Goal: Download file/media

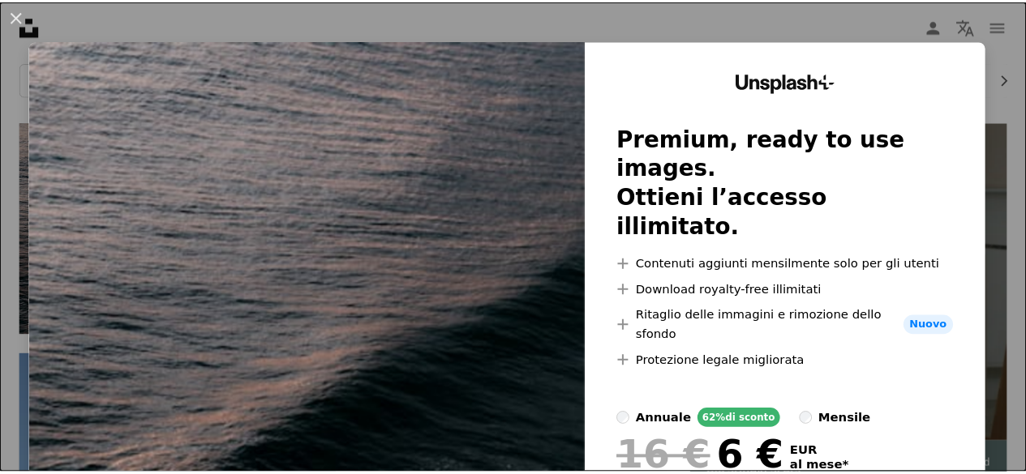
scroll to position [324, 0]
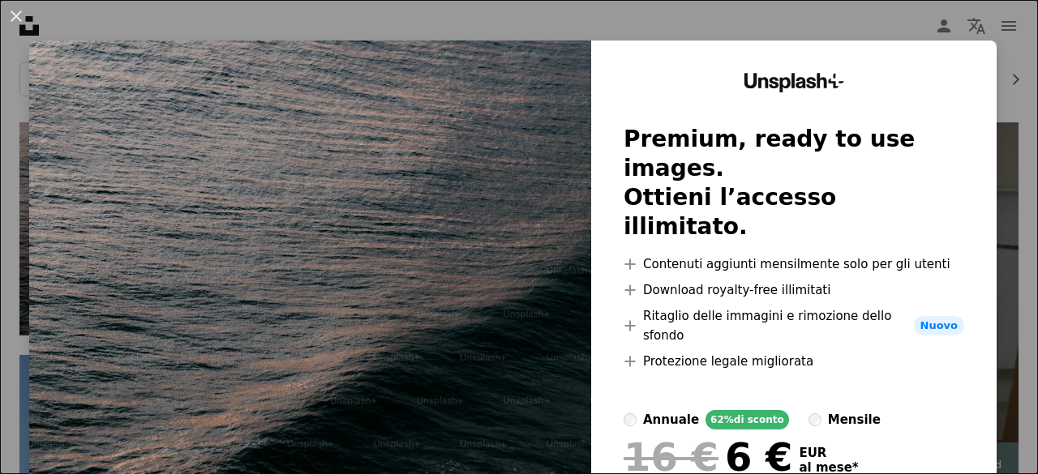
click at [812, 17] on div "An X shape Unsplash+ Premium, ready to use images. Ottieni l’accesso illimitato…" at bounding box center [519, 237] width 1038 height 474
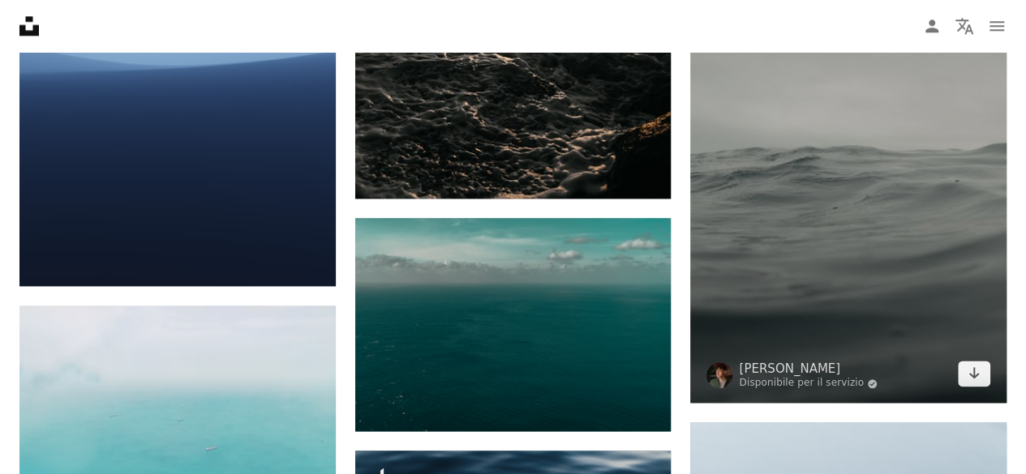
scroll to position [973, 0]
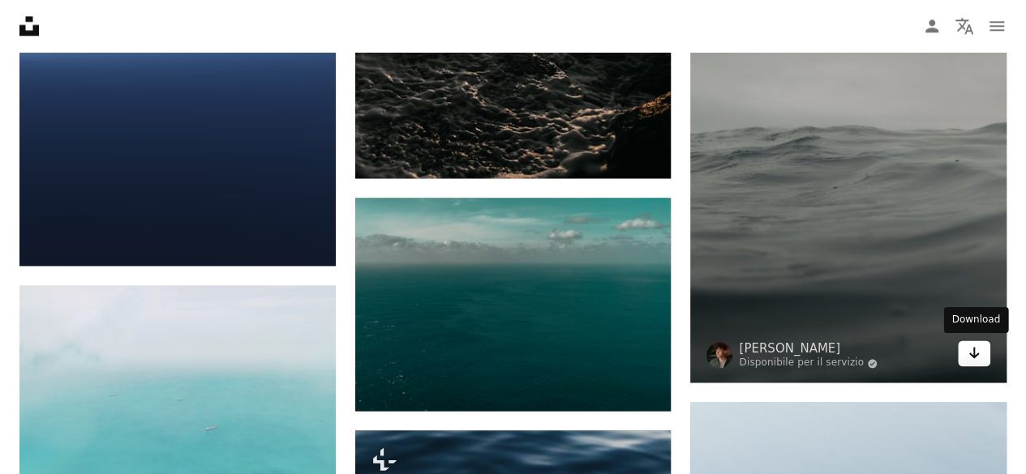
click at [984, 358] on link "Arrow pointing down" at bounding box center [974, 354] width 32 height 26
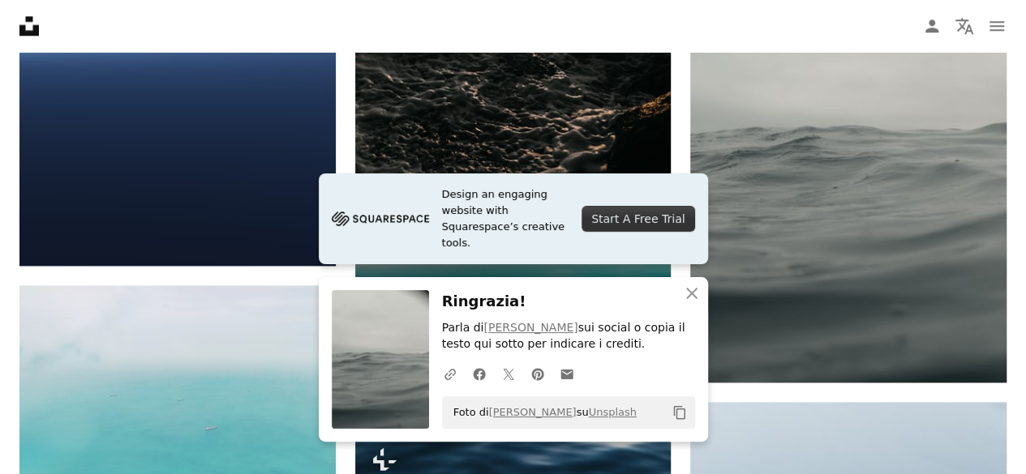
click at [694, 298] on icon "button" at bounding box center [691, 293] width 11 height 11
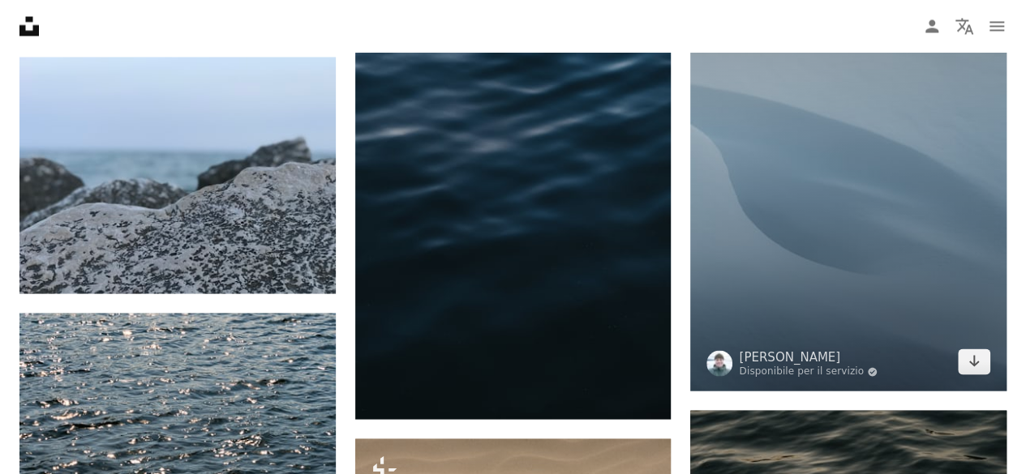
scroll to position [1459, 0]
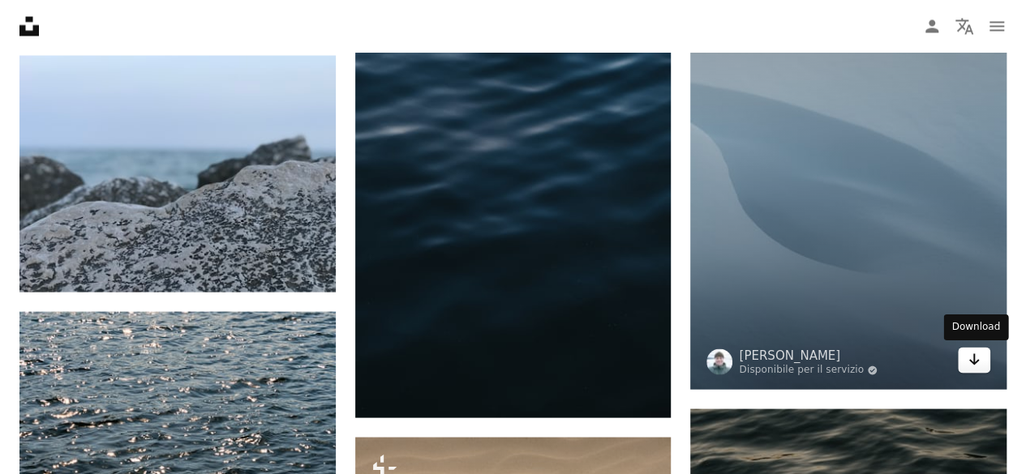
click at [974, 366] on icon "Arrow pointing down" at bounding box center [973, 358] width 13 height 19
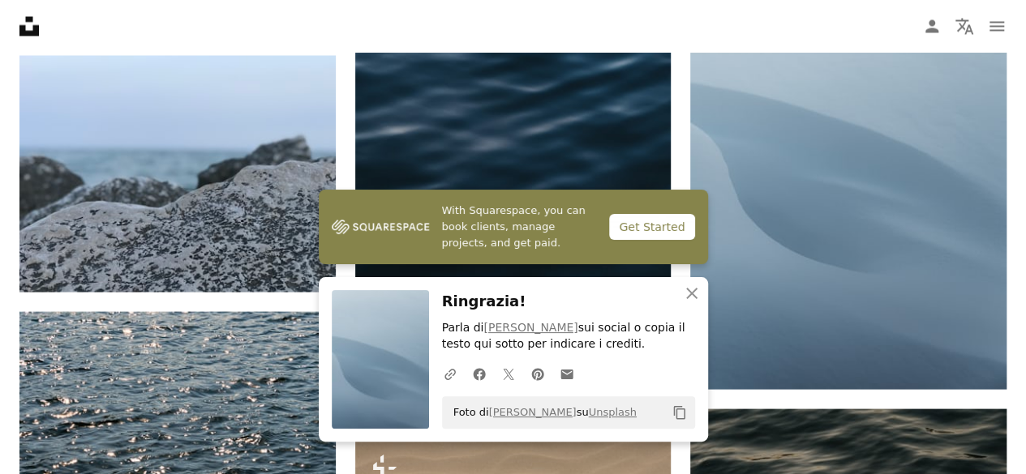
click at [1021, 163] on div "Plus sign for Unsplash+ A heart A plus sign [PERSON_NAME] Per Unsplash+ A lock …" at bounding box center [513, 297] width 1026 height 2621
click at [688, 298] on icon "An X shape" at bounding box center [691, 293] width 19 height 19
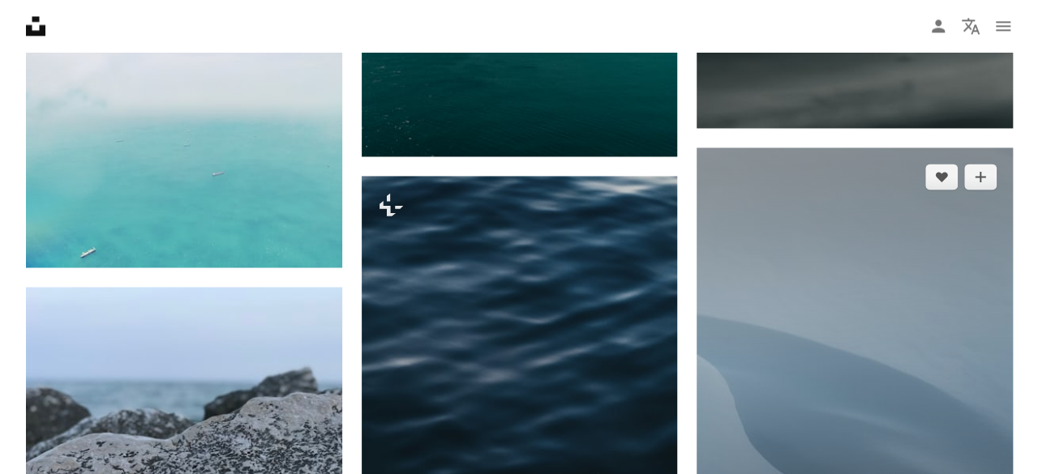
scroll to position [1315, 0]
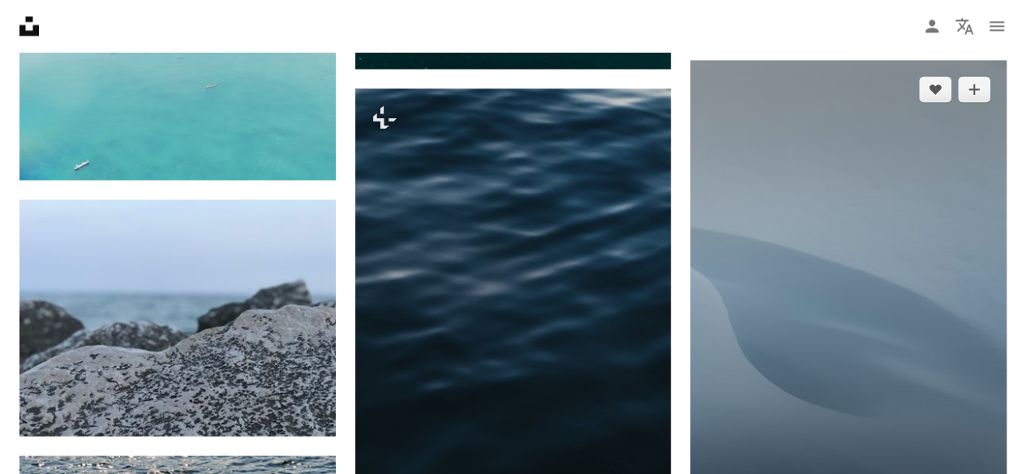
click at [879, 256] on img at bounding box center [848, 296] width 316 height 473
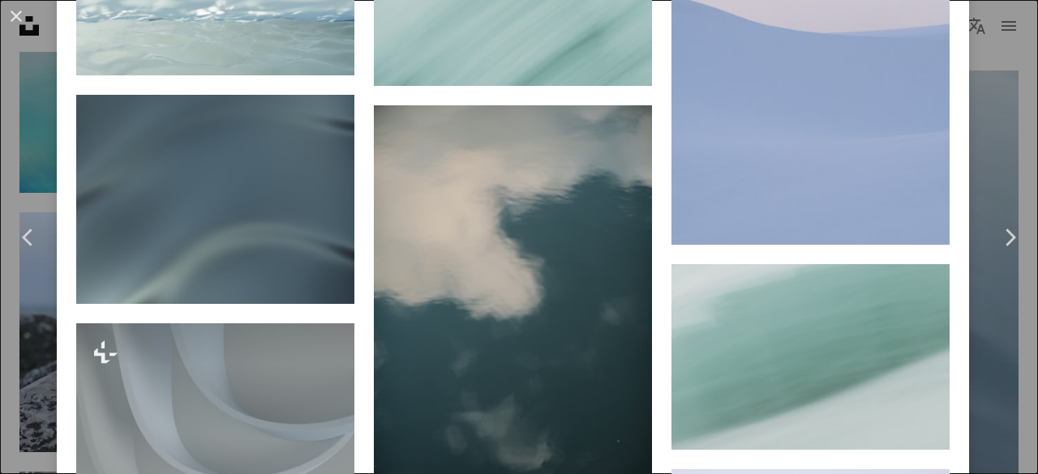
scroll to position [2859, 0]
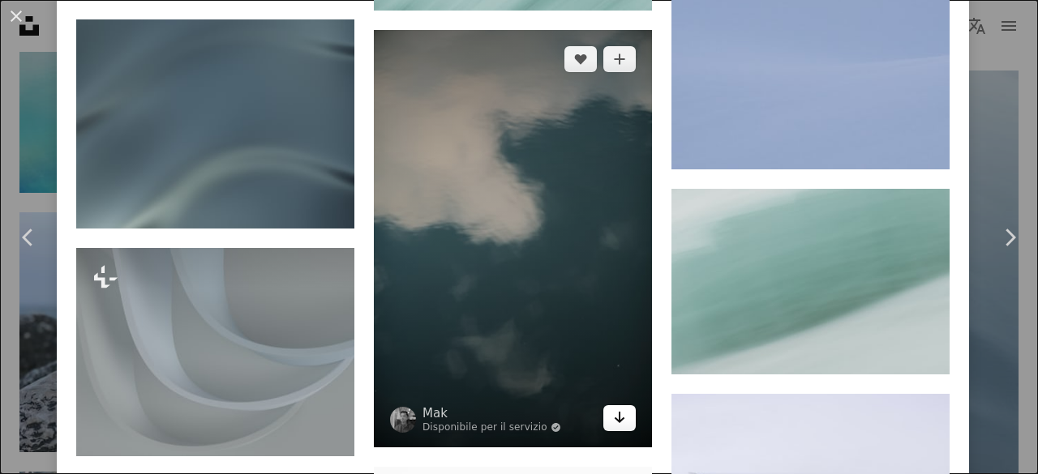
click at [613, 408] on icon "Arrow pointing down" at bounding box center [619, 417] width 13 height 19
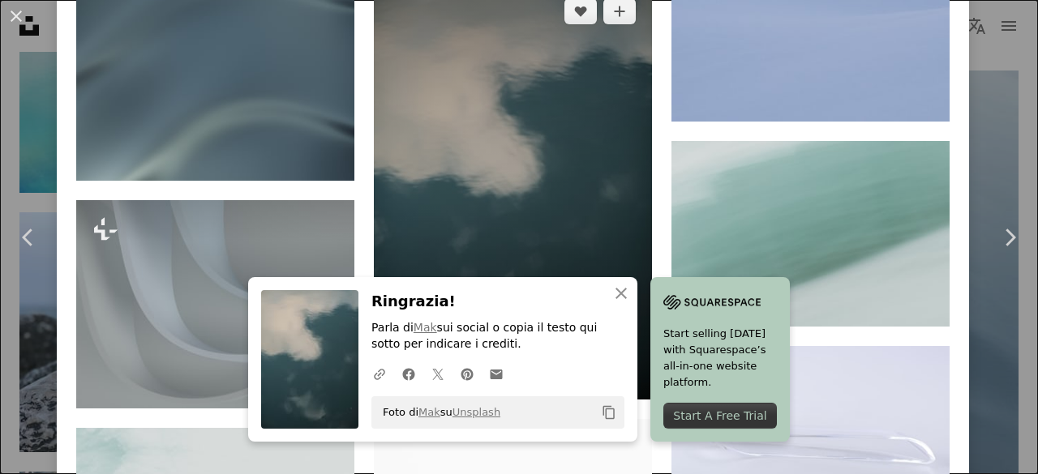
scroll to position [3021, 0]
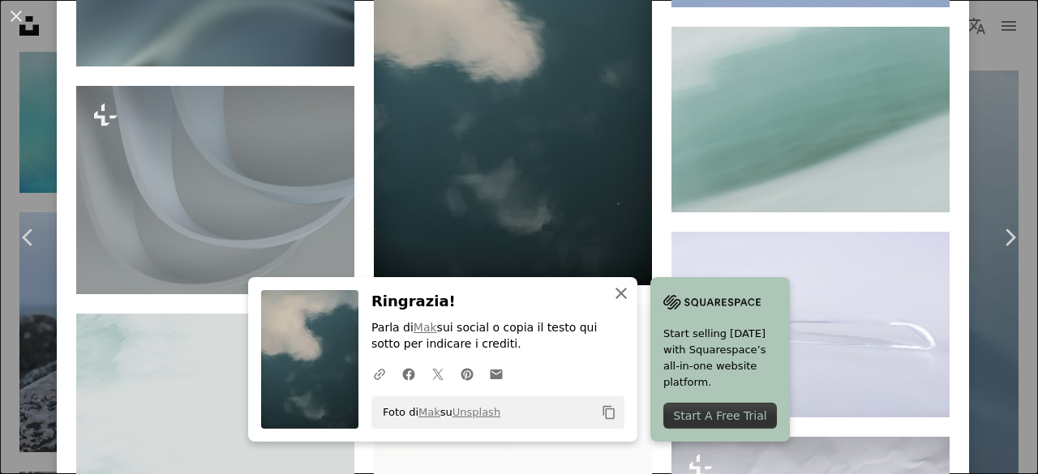
click at [617, 296] on icon "button" at bounding box center [620, 293] width 11 height 11
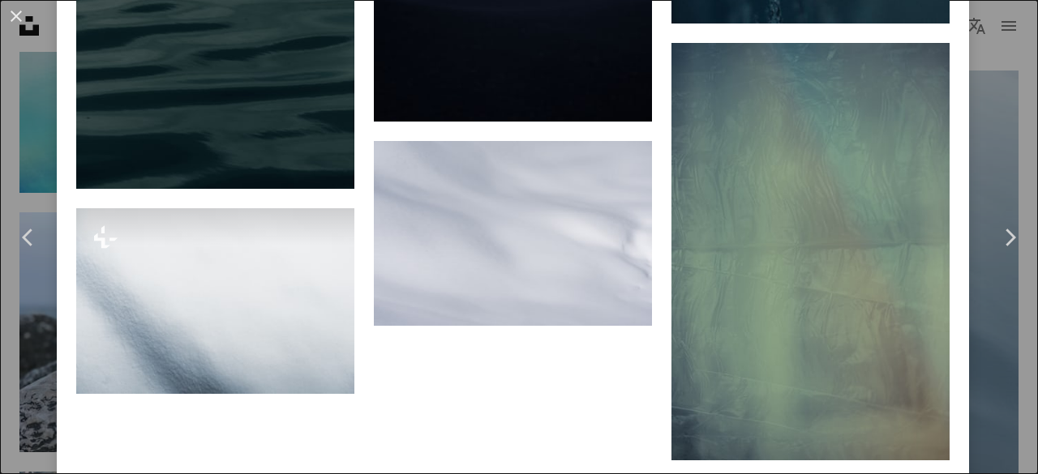
scroll to position [8369, 0]
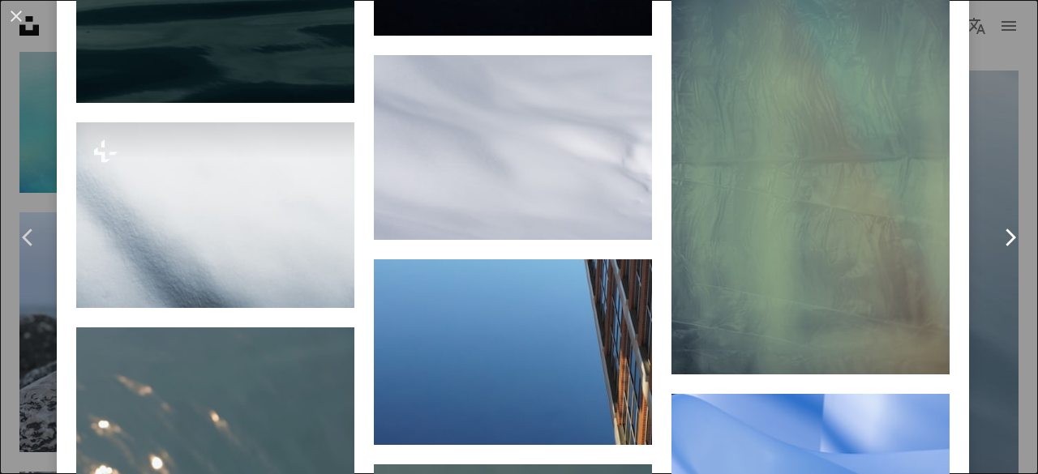
click at [1006, 160] on link "Chevron right" at bounding box center [1009, 238] width 57 height 156
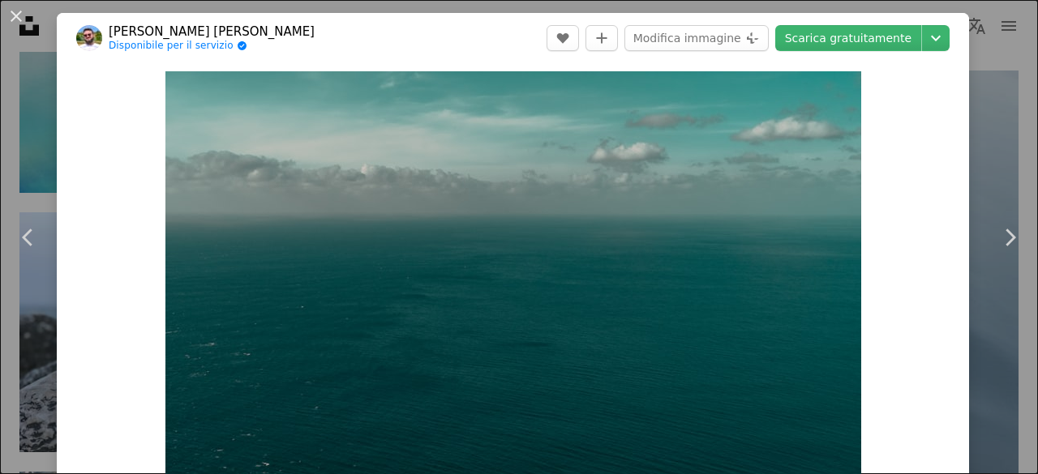
click at [1009, 58] on div "An X shape Chevron left Chevron right [PERSON_NAME] [PERSON_NAME] Disponibile p…" at bounding box center [519, 237] width 1038 height 474
